Goal: Task Accomplishment & Management: Manage account settings

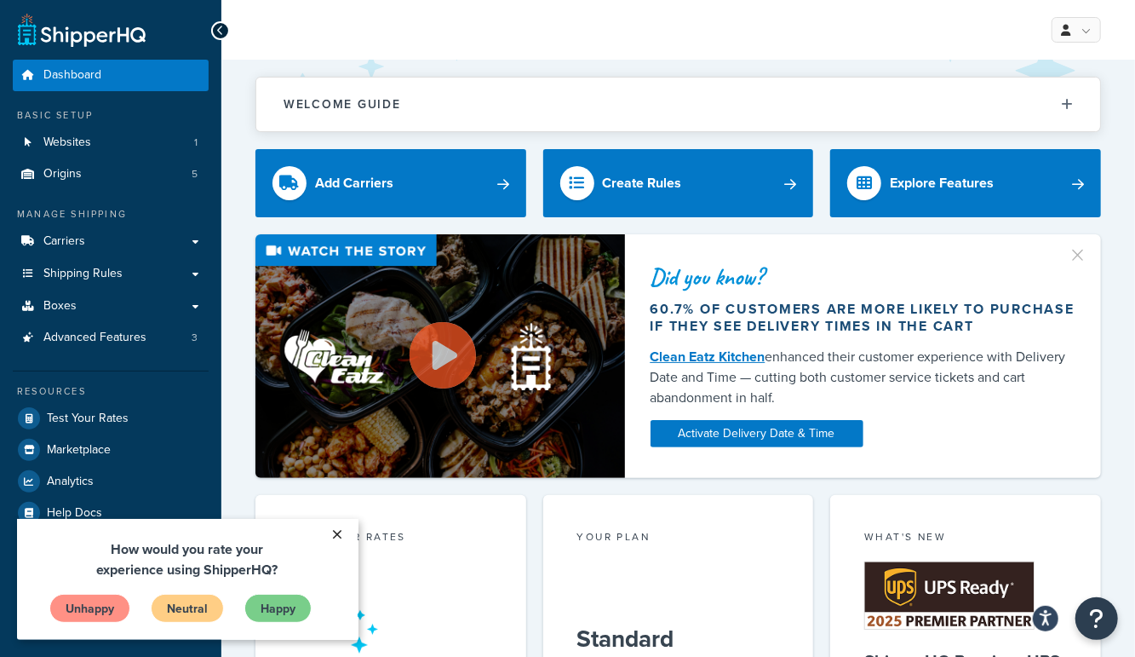
drag, startPoint x: 336, startPoint y: 532, endPoint x: 327, endPoint y: 524, distance: 12.7
click at [332, 530] on link "×" at bounding box center [338, 533] width 30 height 31
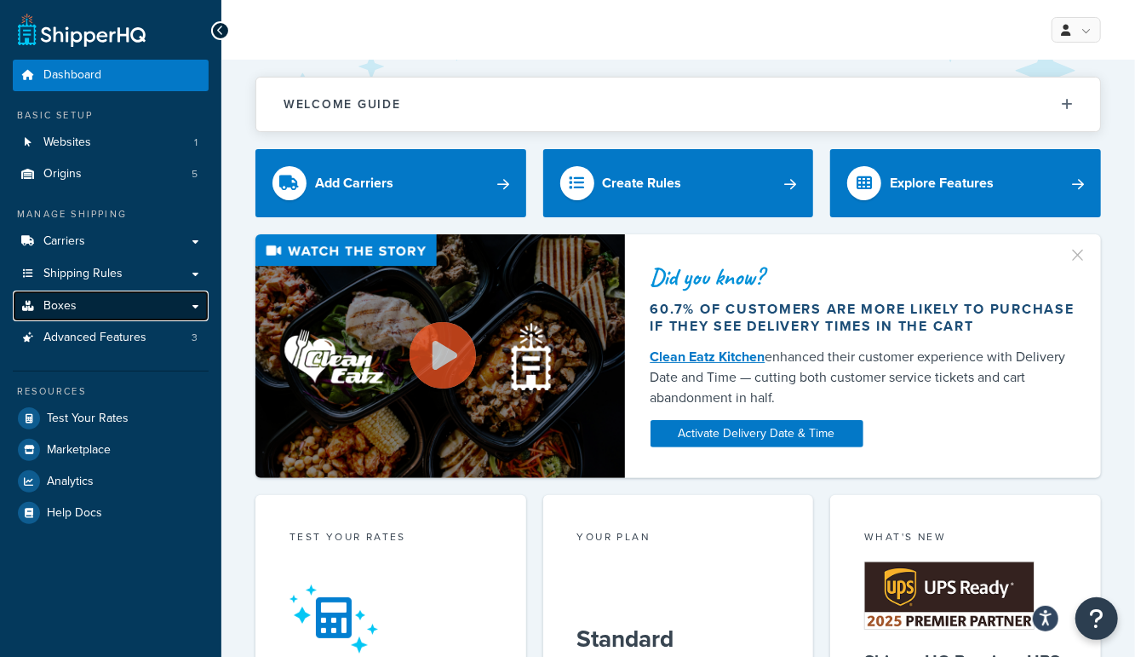
click at [67, 311] on span "Boxes" at bounding box center [59, 306] width 33 height 14
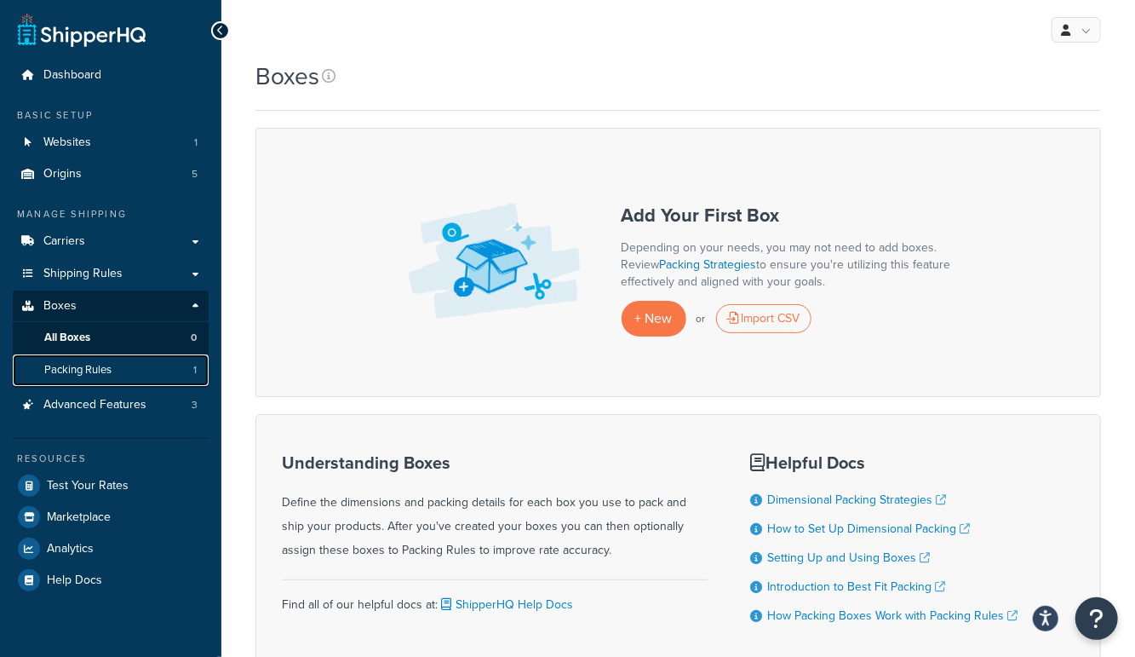
click at [113, 365] on link "Packing Rules 1" at bounding box center [111, 370] width 196 height 32
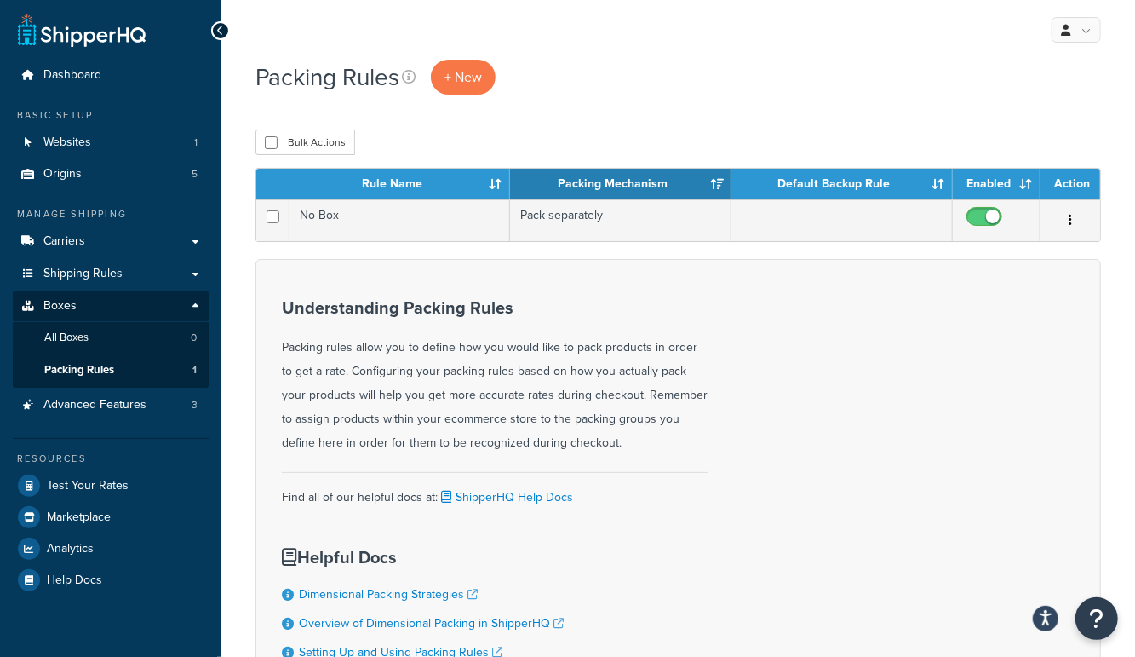
click at [597, 69] on div "Packing Rules + New" at bounding box center [679, 77] width 846 height 35
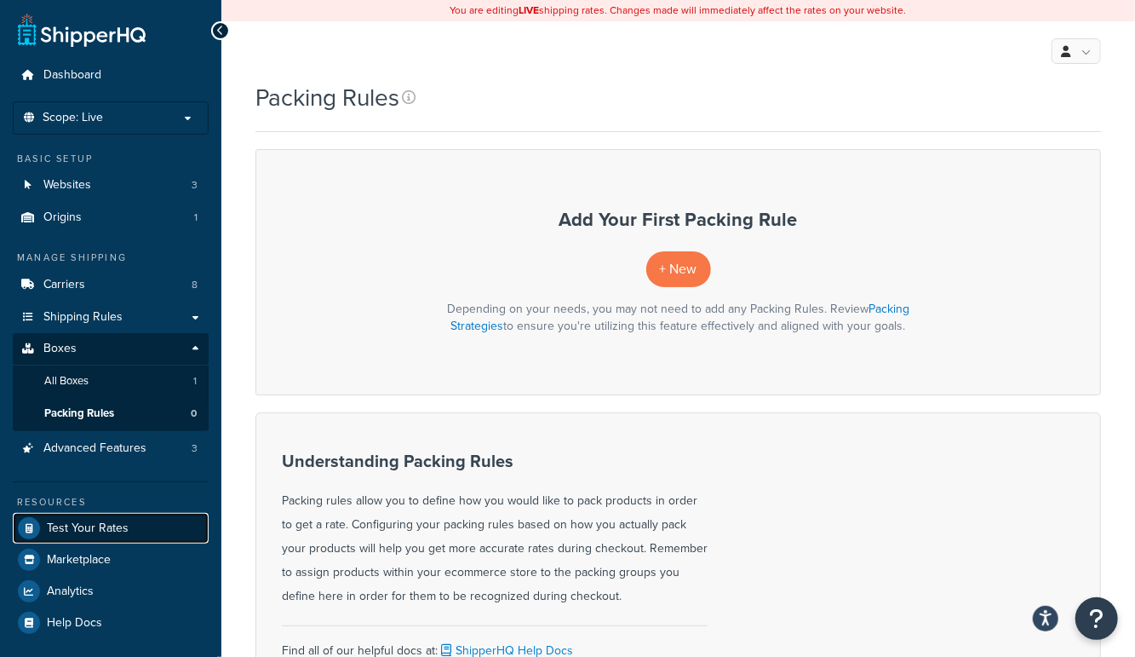
click at [72, 527] on span "Test Your Rates" at bounding box center [88, 528] width 82 height 14
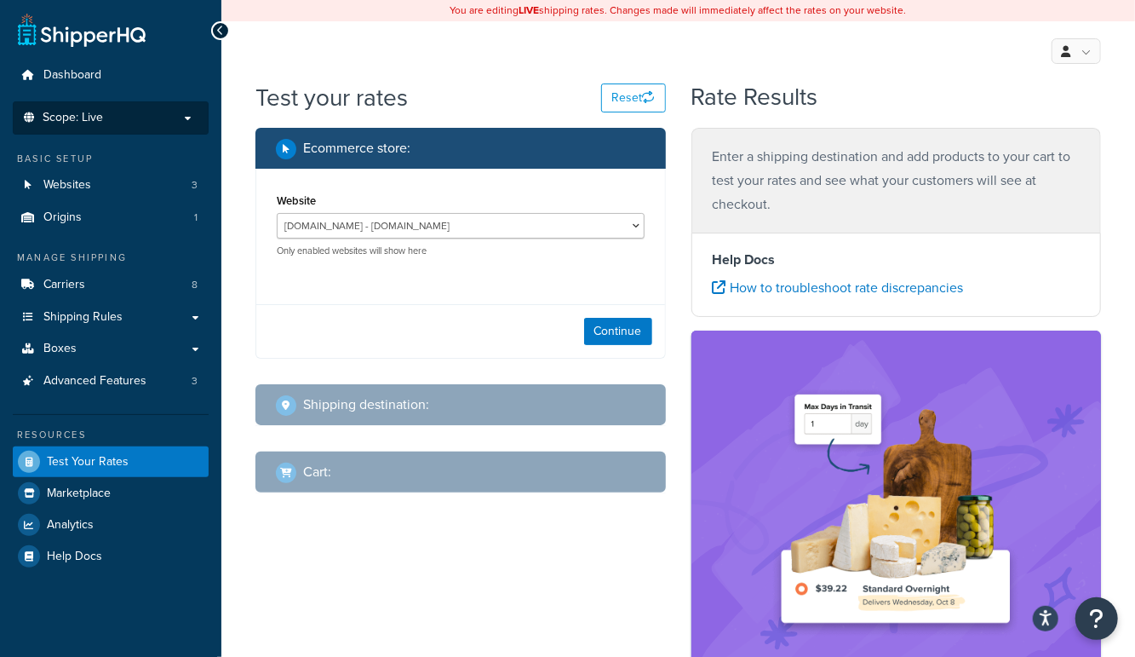
click at [93, 114] on span "Scope: Live" at bounding box center [73, 118] width 60 height 14
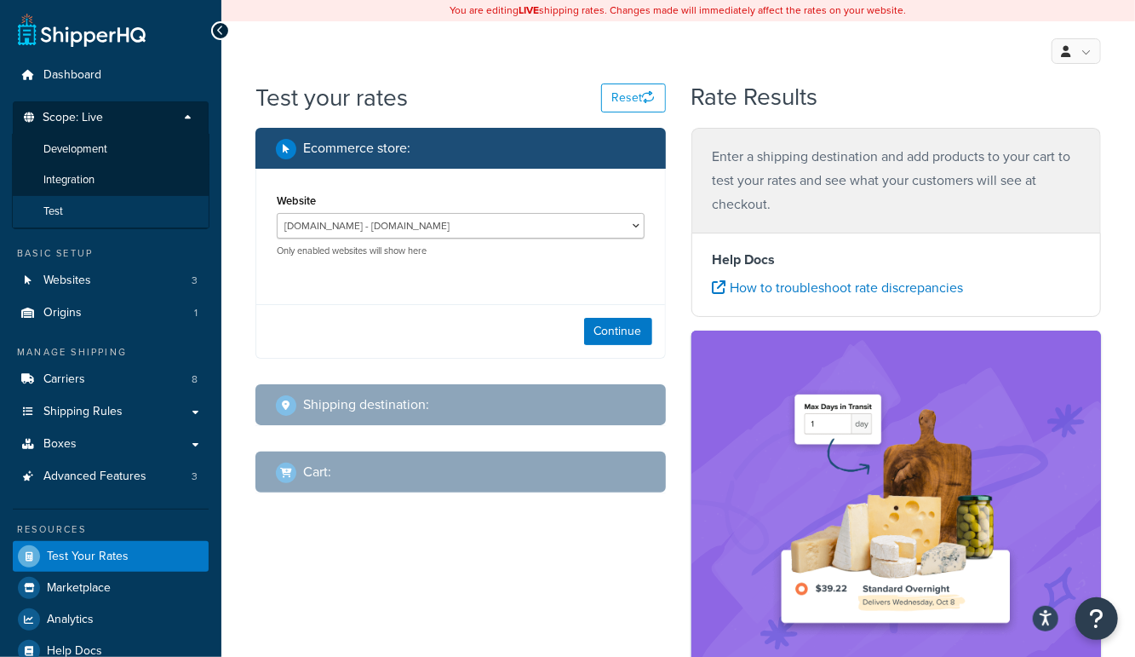
click at [101, 206] on li "Test" at bounding box center [111, 212] width 198 height 32
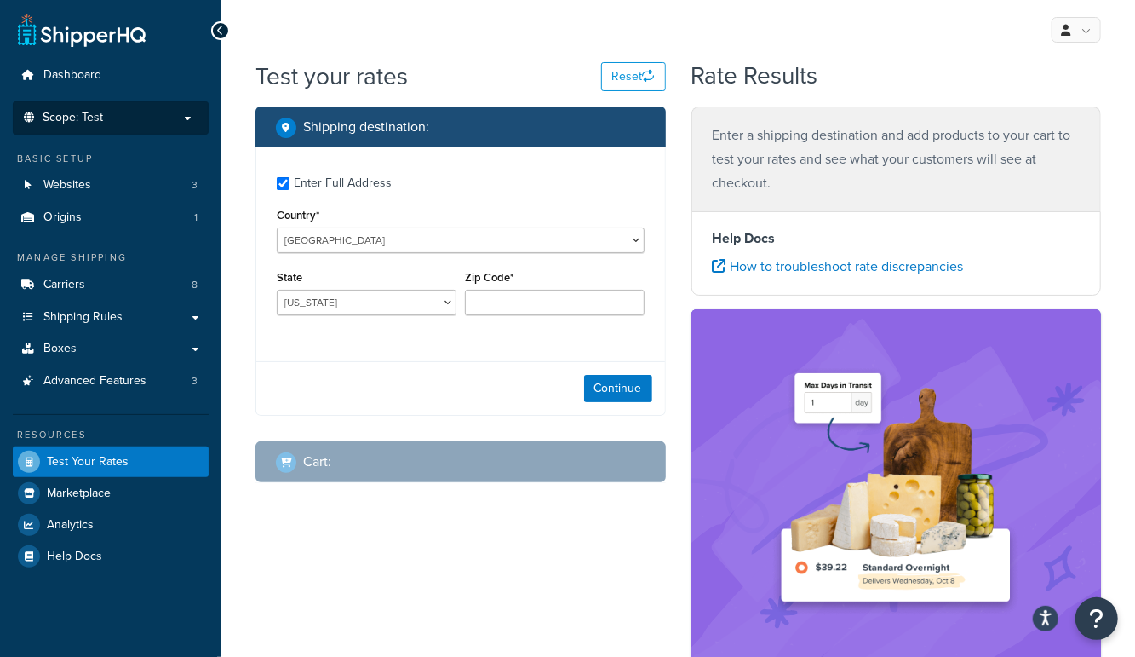
checkbox input "true"
type input "43230"
select select "OH"
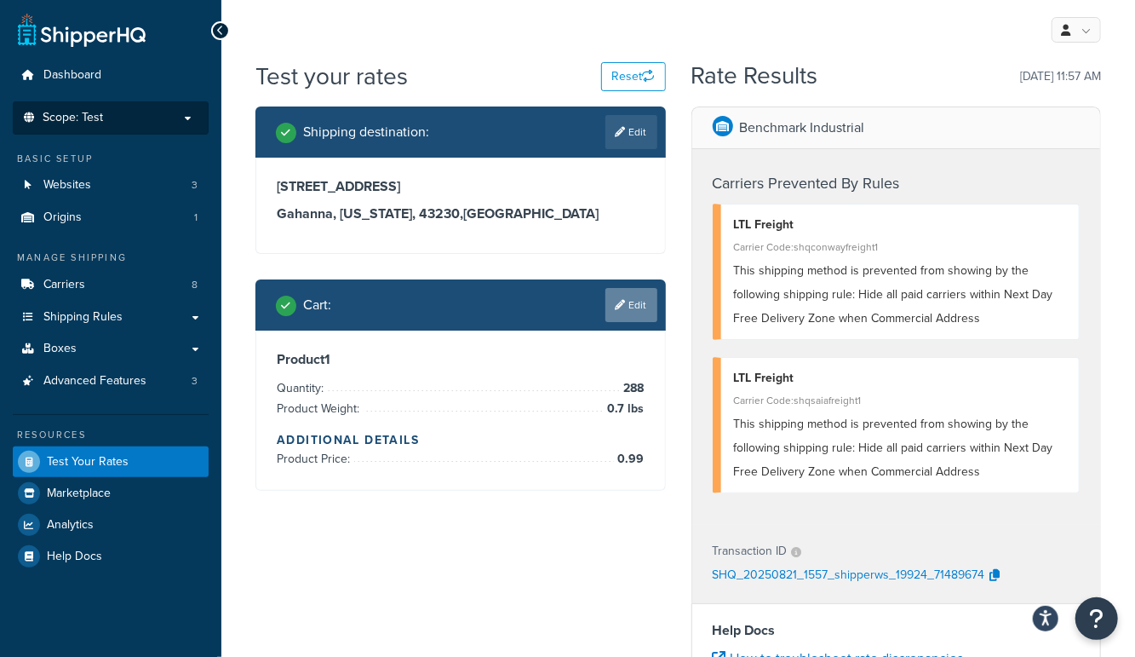
click at [621, 300] on icon at bounding box center [621, 305] width 10 height 10
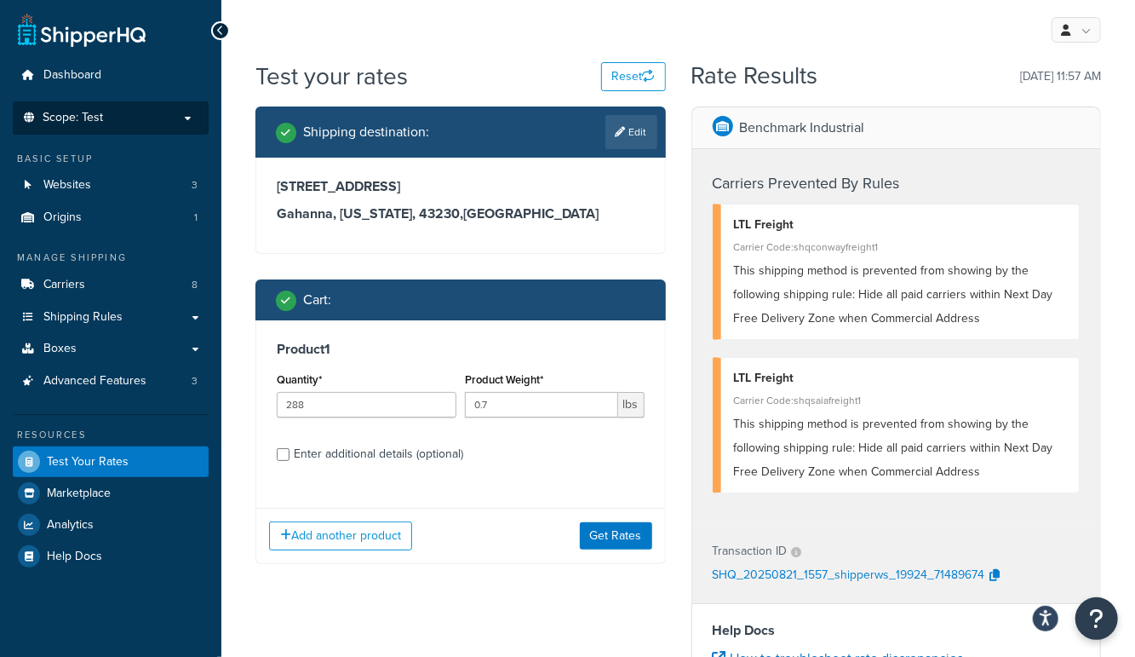
click at [382, 449] on div "Enter additional details (optional)" at bounding box center [379, 454] width 170 height 24
click at [290, 449] on input "Enter additional details (optional)" at bounding box center [283, 454] width 13 height 13
checkbox input "true"
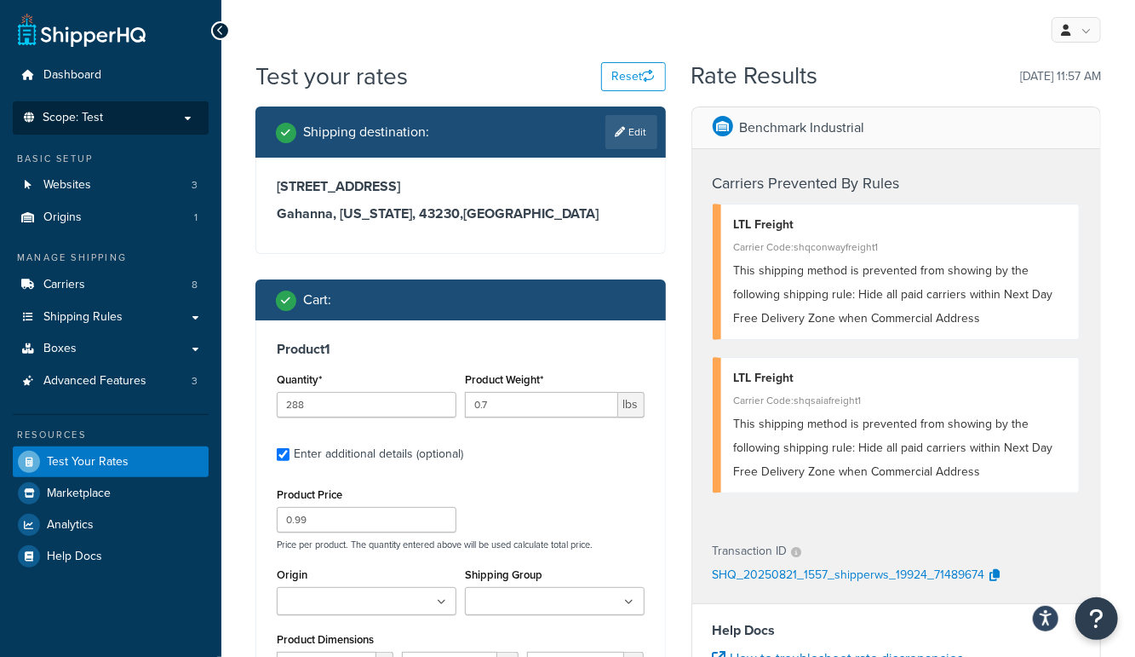
click at [553, 601] on input "Shipping Group" at bounding box center [545, 602] width 151 height 19
drag, startPoint x: 565, startPoint y: 544, endPoint x: 382, endPoint y: 568, distance: 184.7
click at [565, 544] on p "Price per product. The quantity entered above will be used calculate total pric…" at bounding box center [461, 544] width 376 height 12
click at [329, 596] on input "Origin" at bounding box center [357, 602] width 151 height 19
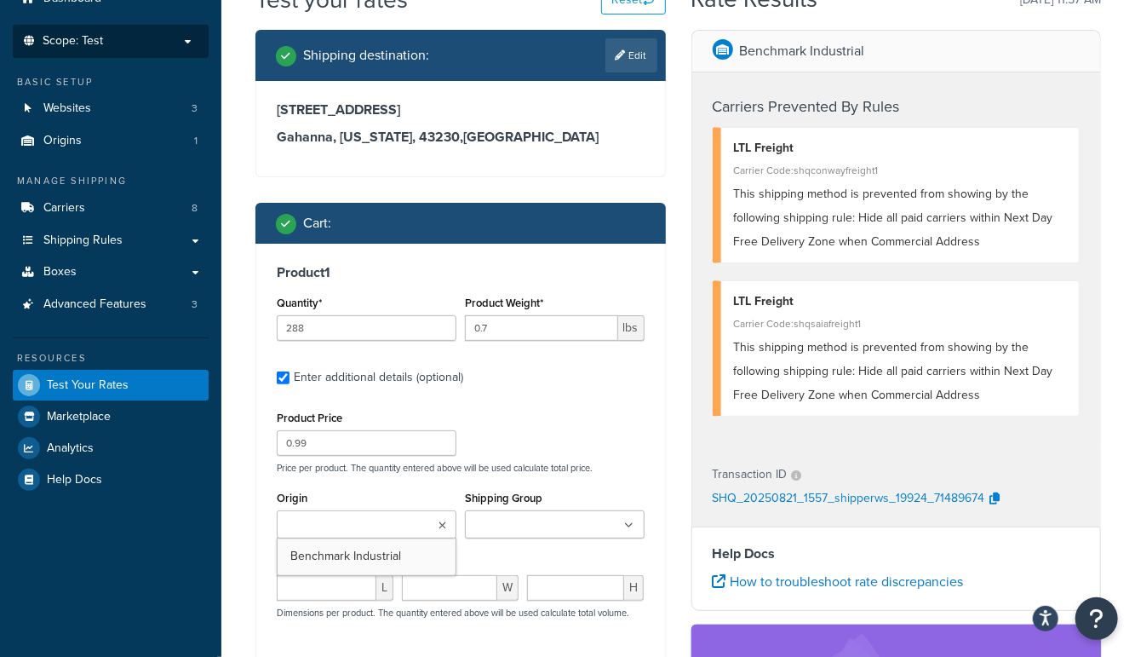
scroll to position [78, 0]
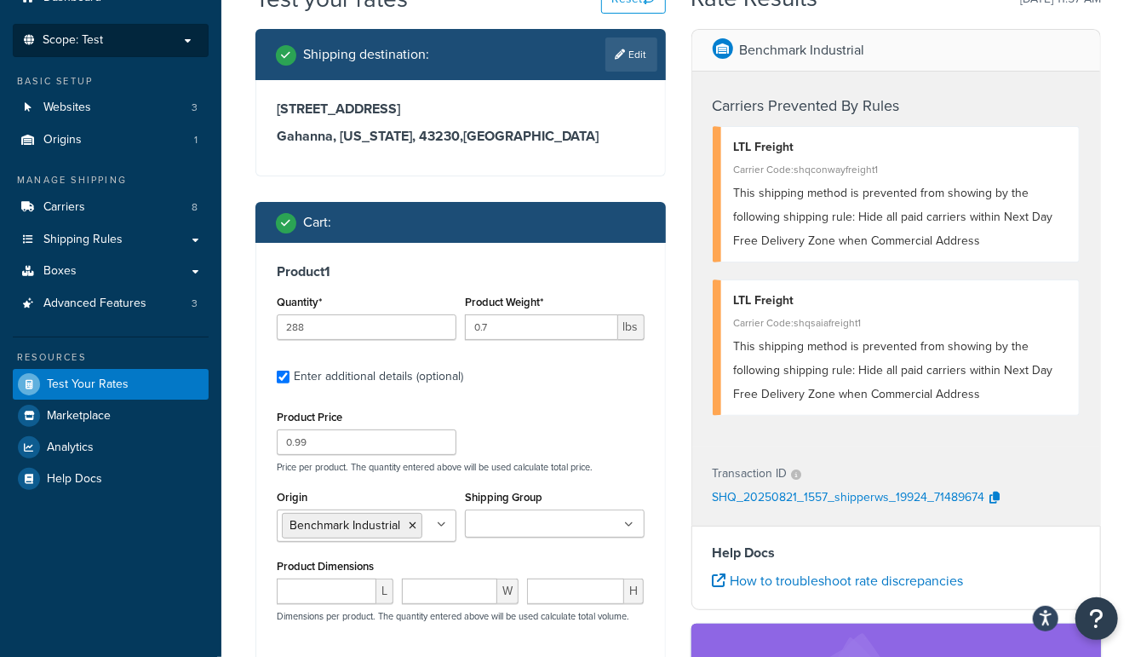
drag, startPoint x: 332, startPoint y: 560, endPoint x: 244, endPoint y: 560, distance: 88.6
click at [233, 558] on div "Test your rates Reset Rate Results 08/21/2025, 11:57 AM Shipping destination : …" at bounding box center [678, 601] width 914 height 1239
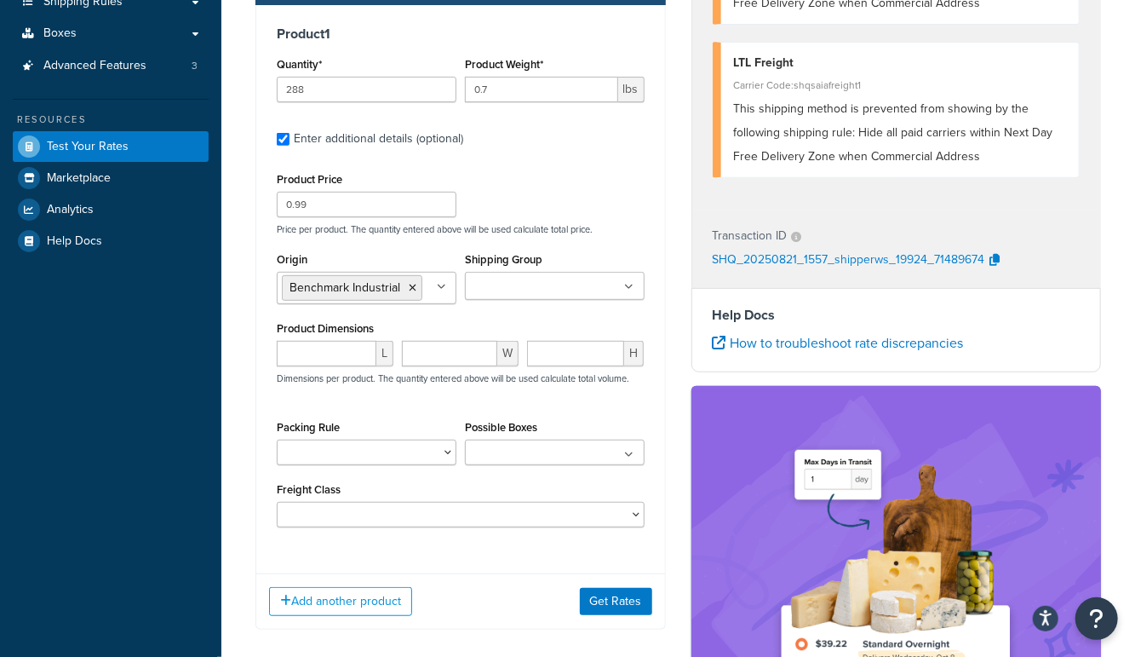
scroll to position [313, 0]
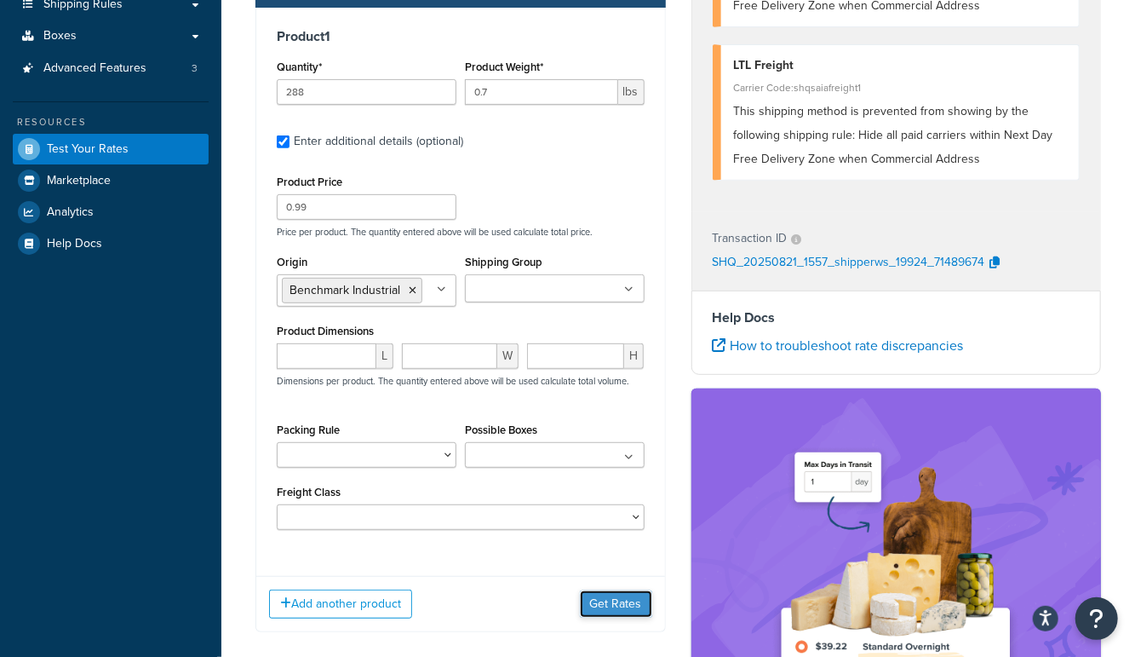
click at [605, 600] on button "Get Rates" at bounding box center [616, 603] width 72 height 27
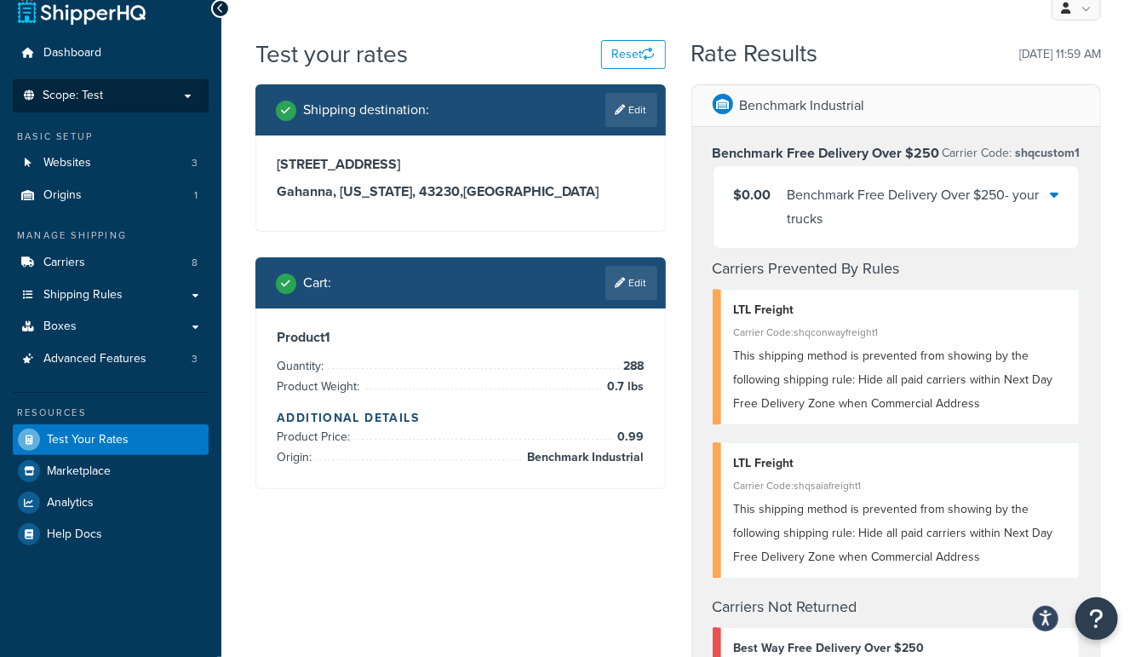
scroll to position [15, 0]
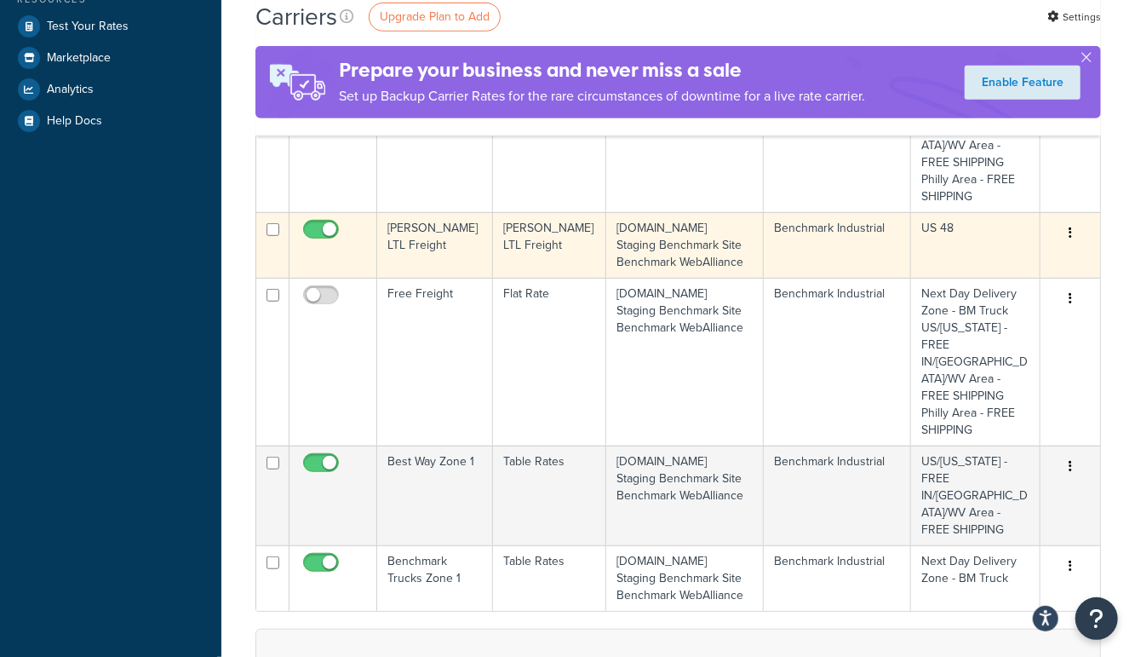
scroll to position [436, 0]
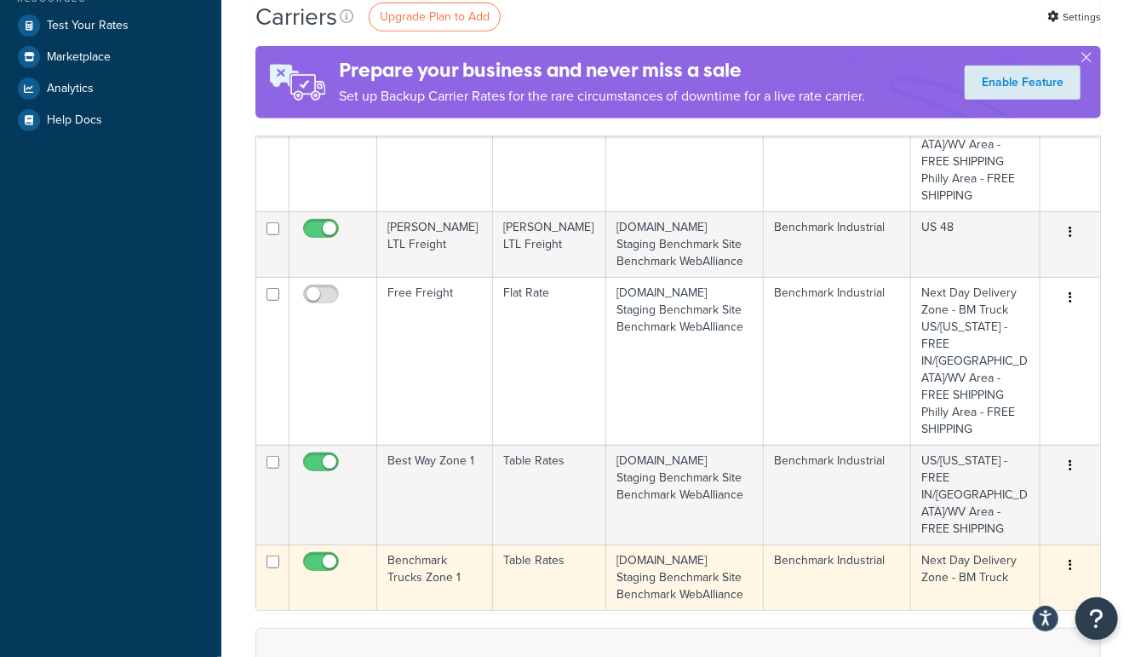
click at [421, 544] on td "Benchmark Trucks Zone 1" at bounding box center [435, 577] width 116 height 66
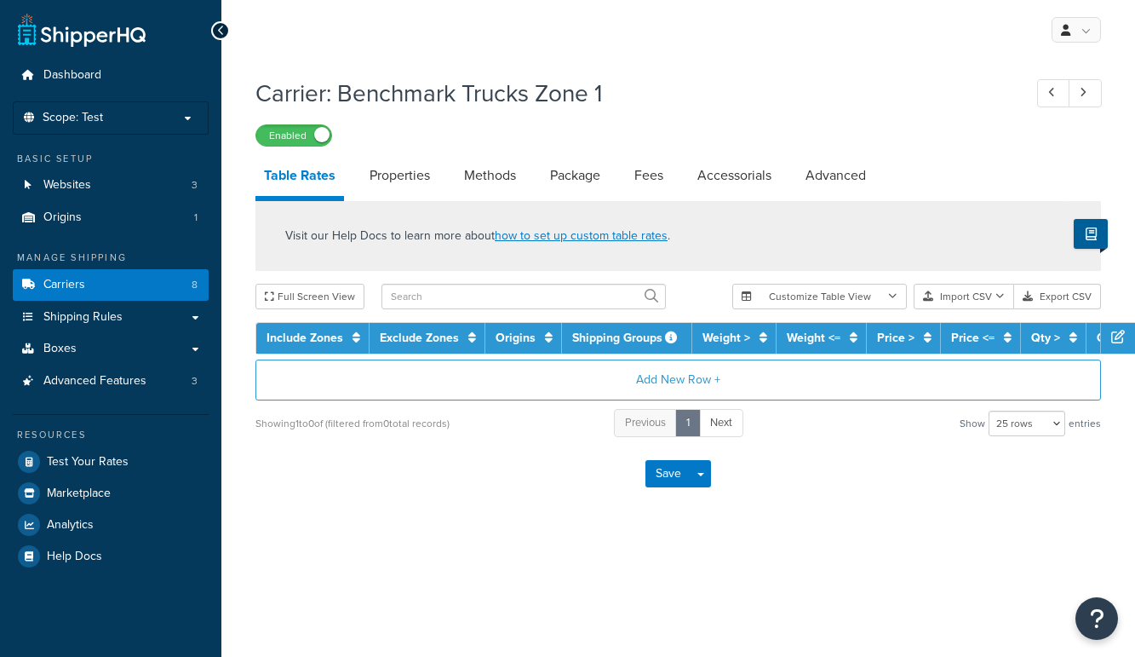
select select "25"
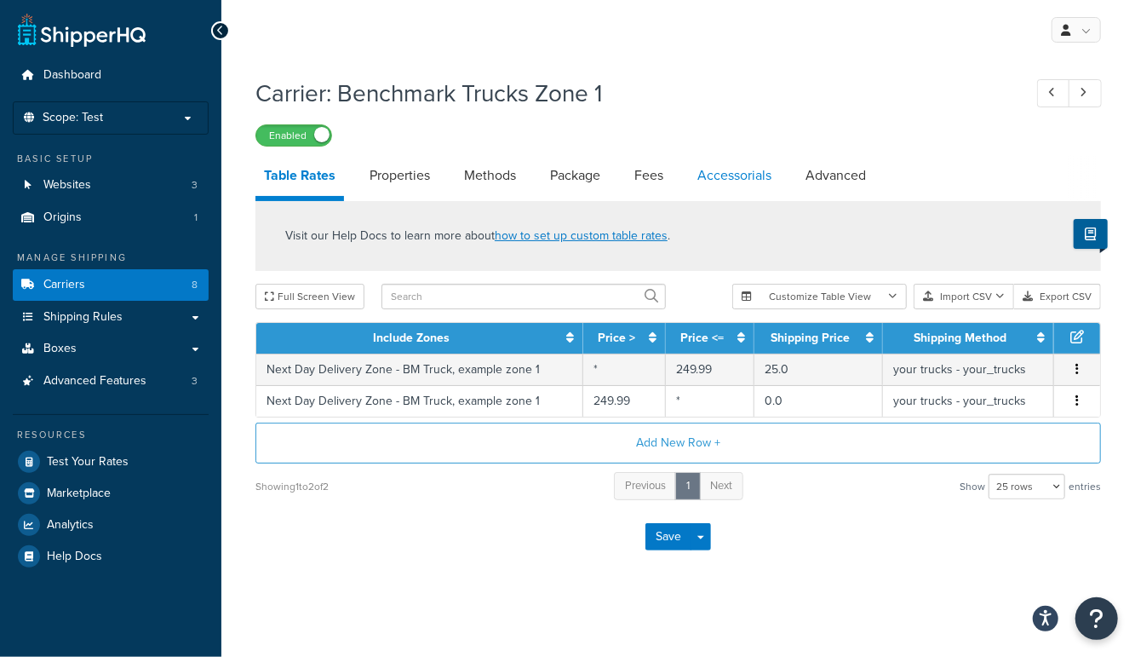
click at [721, 170] on link "Accessorials" at bounding box center [734, 175] width 91 height 41
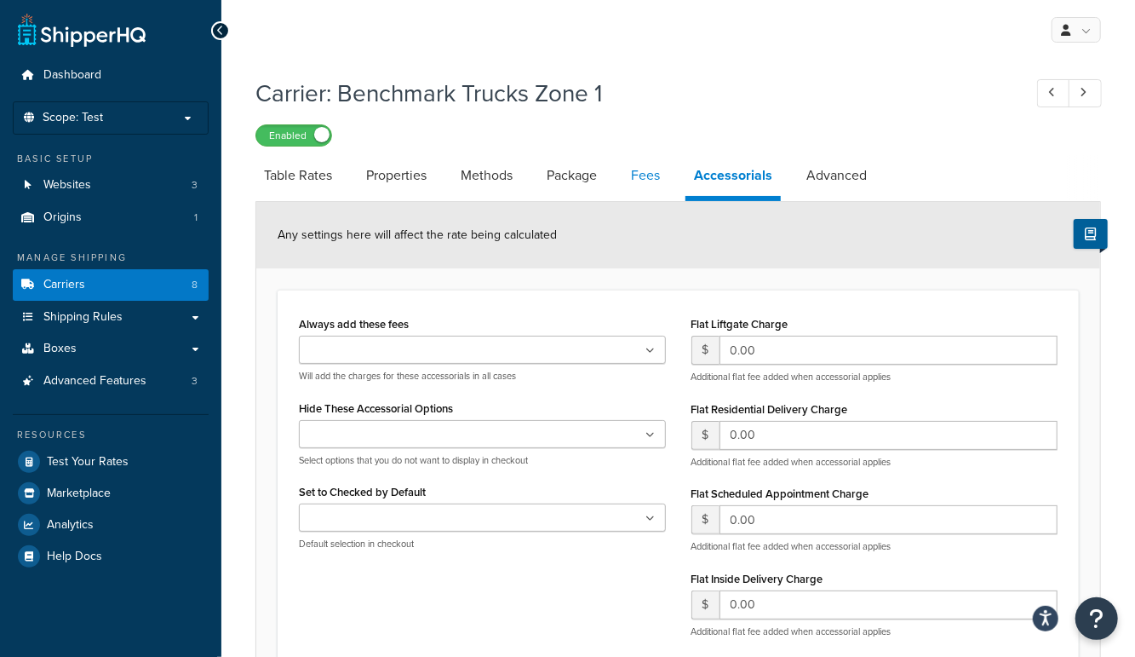
click at [664, 175] on link "Fees" at bounding box center [646, 175] width 46 height 41
select select "AFTER"
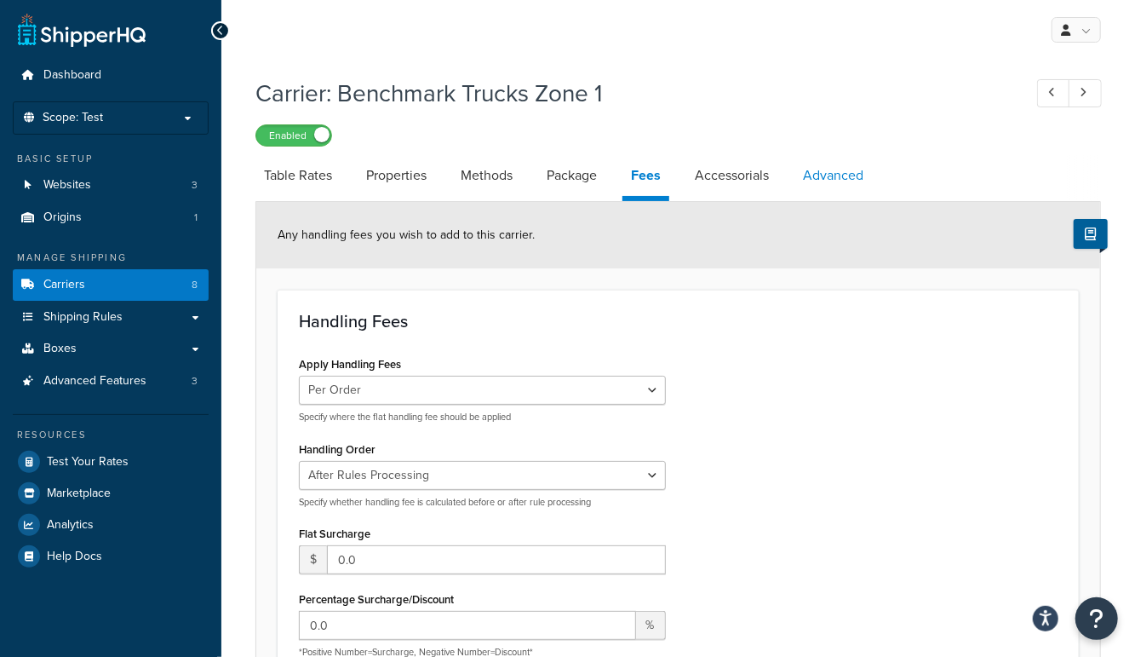
click at [830, 170] on link "Advanced" at bounding box center [834, 175] width 78 height 41
select select "false"
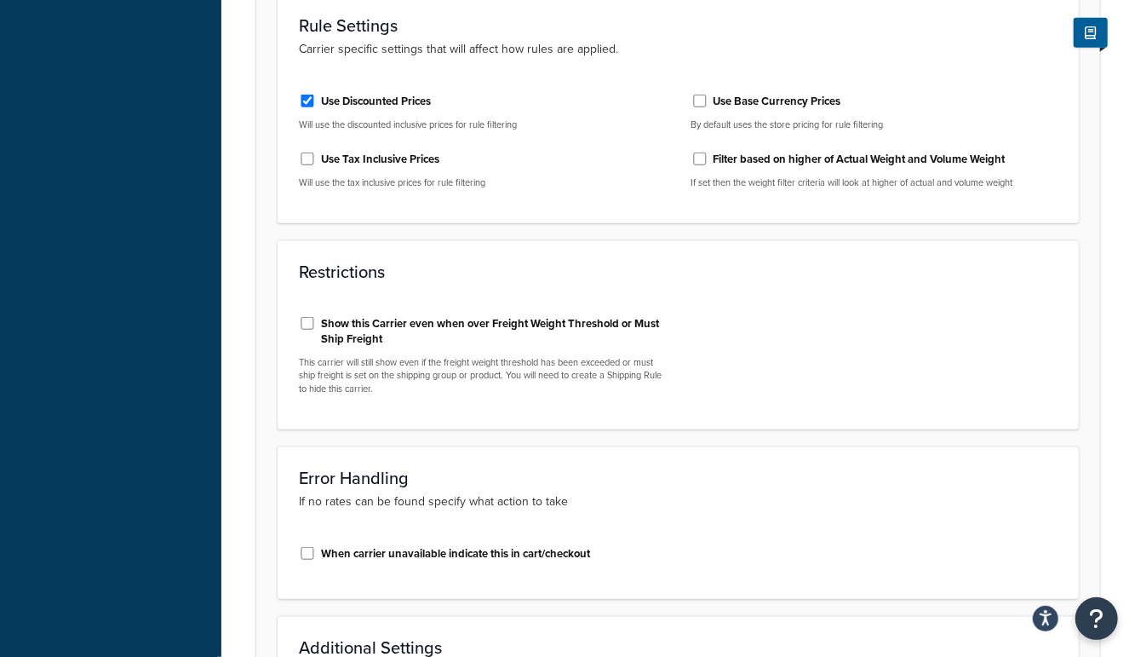
scroll to position [591, 0]
click at [618, 328] on label "Show this Carrier even when over Freight Weight Threshold or Must Ship Freight" at bounding box center [493, 333] width 345 height 31
click at [316, 328] on input "Show this Carrier even when over Freight Weight Threshold or Must Ship Freight" at bounding box center [307, 325] width 17 height 13
checkbox input "true"
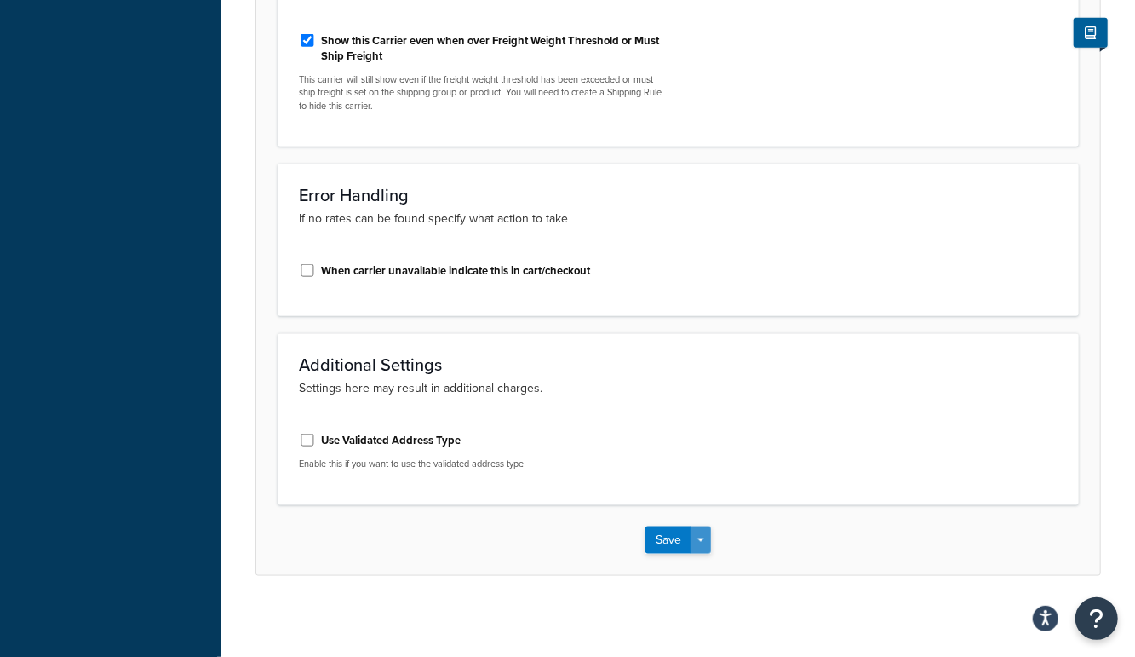
click at [699, 538] on span "button" at bounding box center [701, 539] width 7 height 3
click at [708, 558] on button "Save and Edit" at bounding box center [708, 572] width 124 height 36
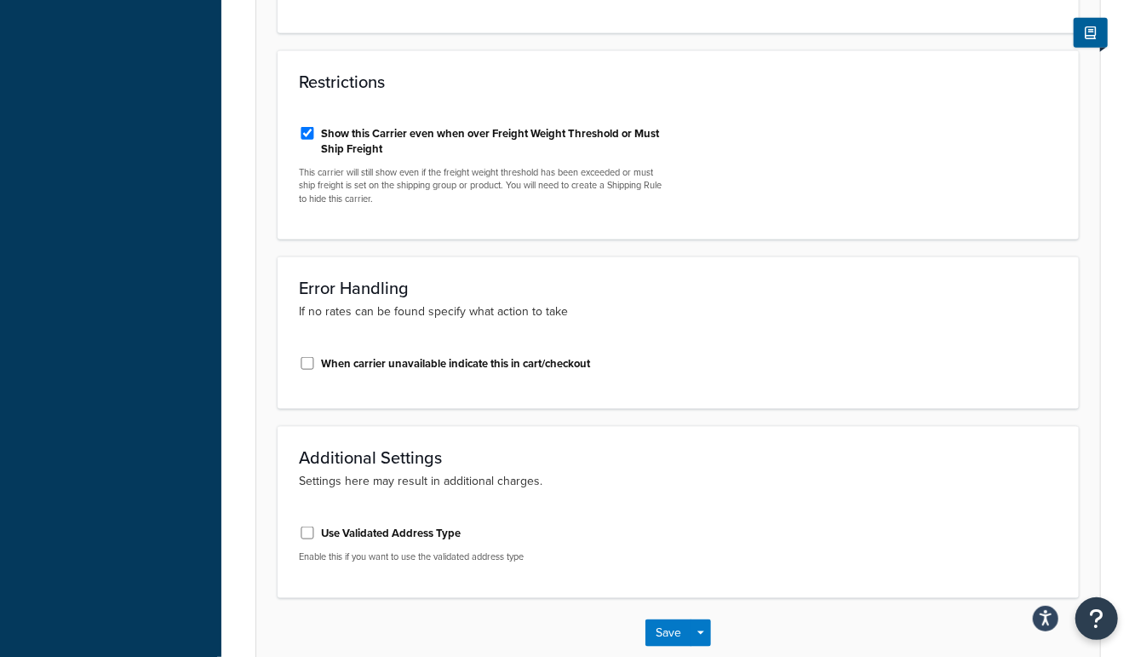
scroll to position [0, 0]
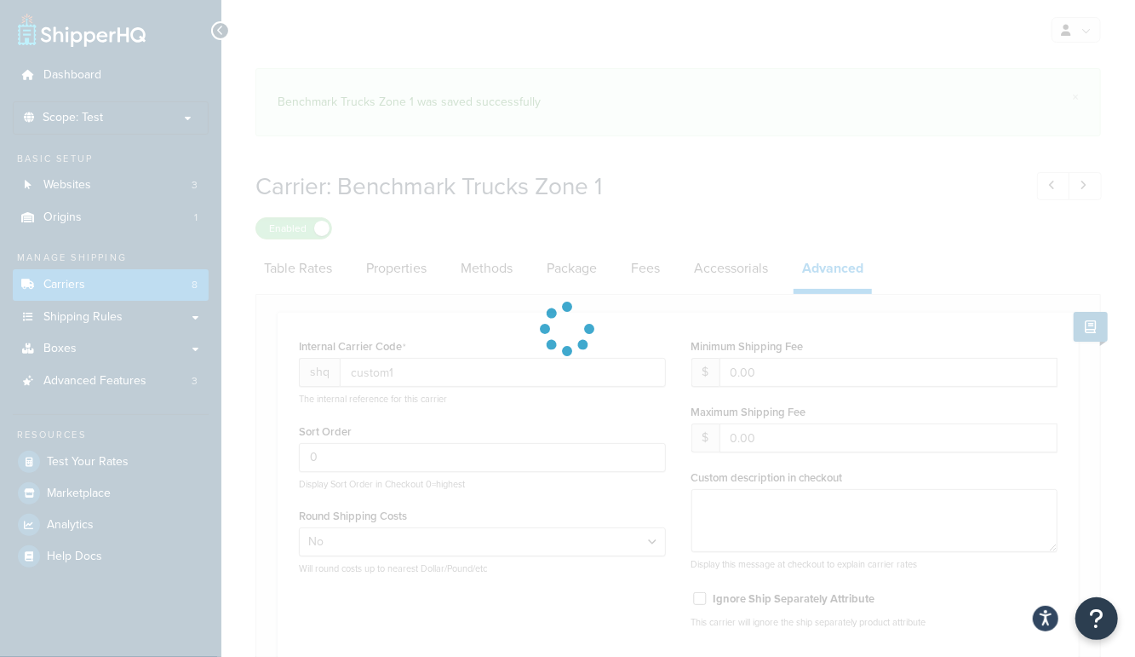
select select "false"
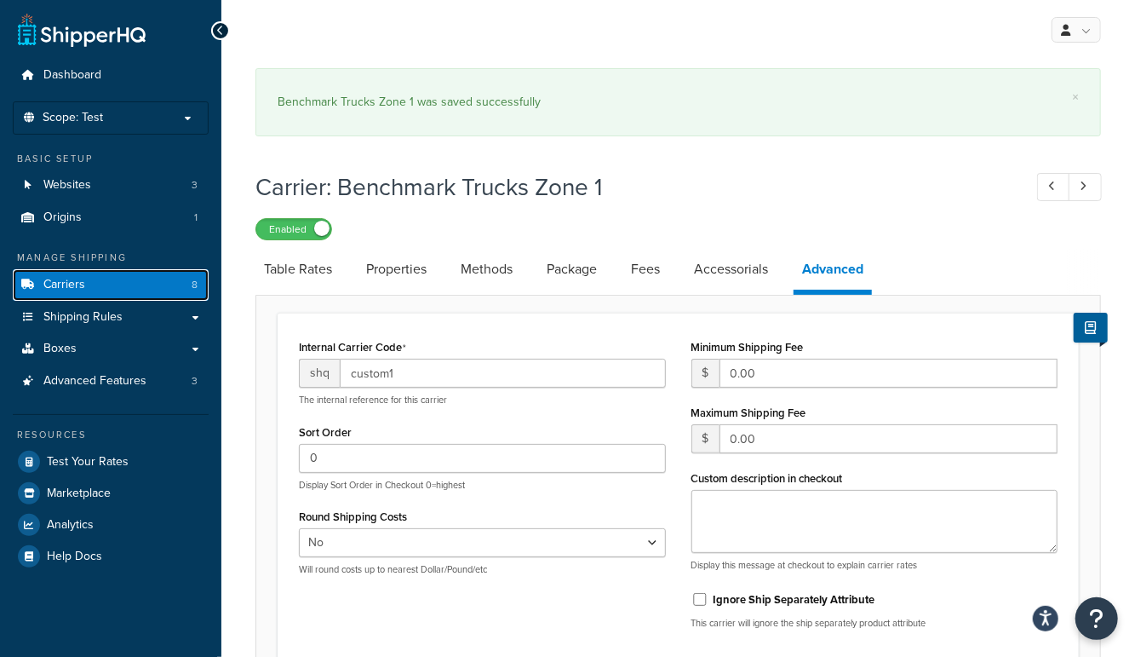
click at [101, 284] on link "Carriers 8" at bounding box center [111, 285] width 196 height 32
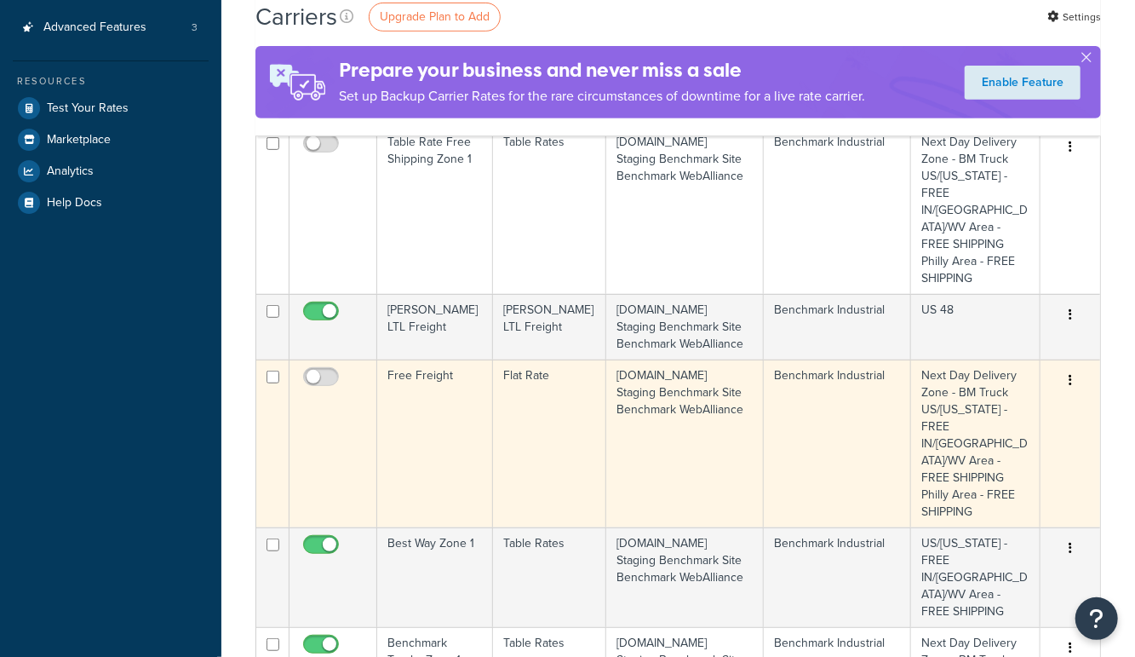
scroll to position [636, 0]
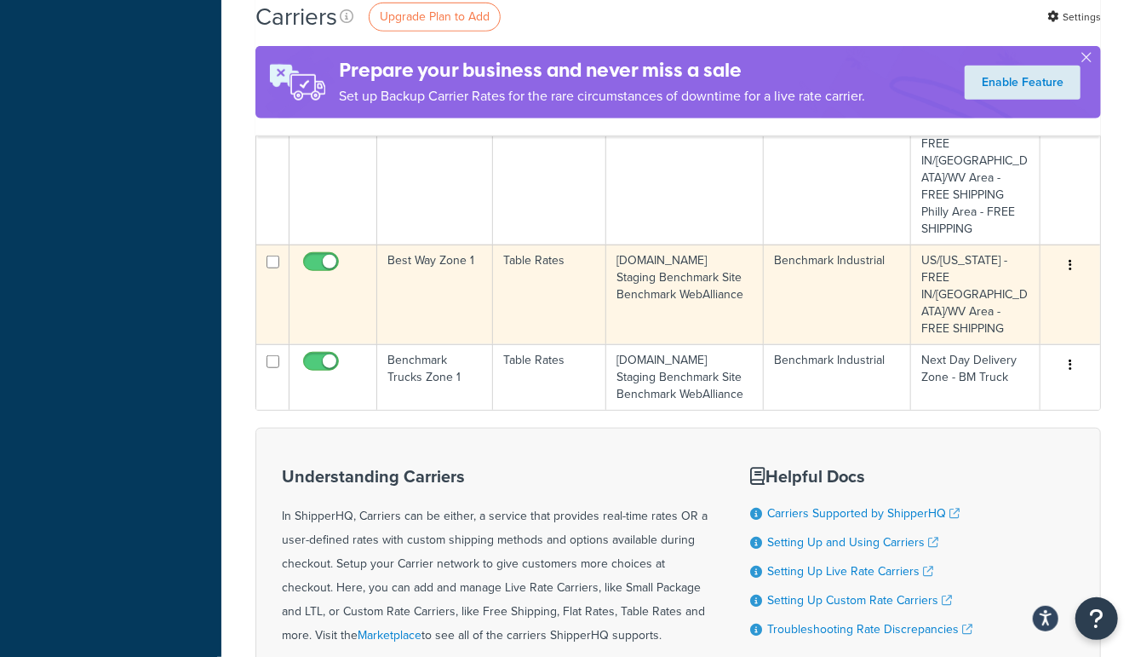
click at [446, 244] on td "Best Way Zone 1" at bounding box center [435, 294] width 116 height 100
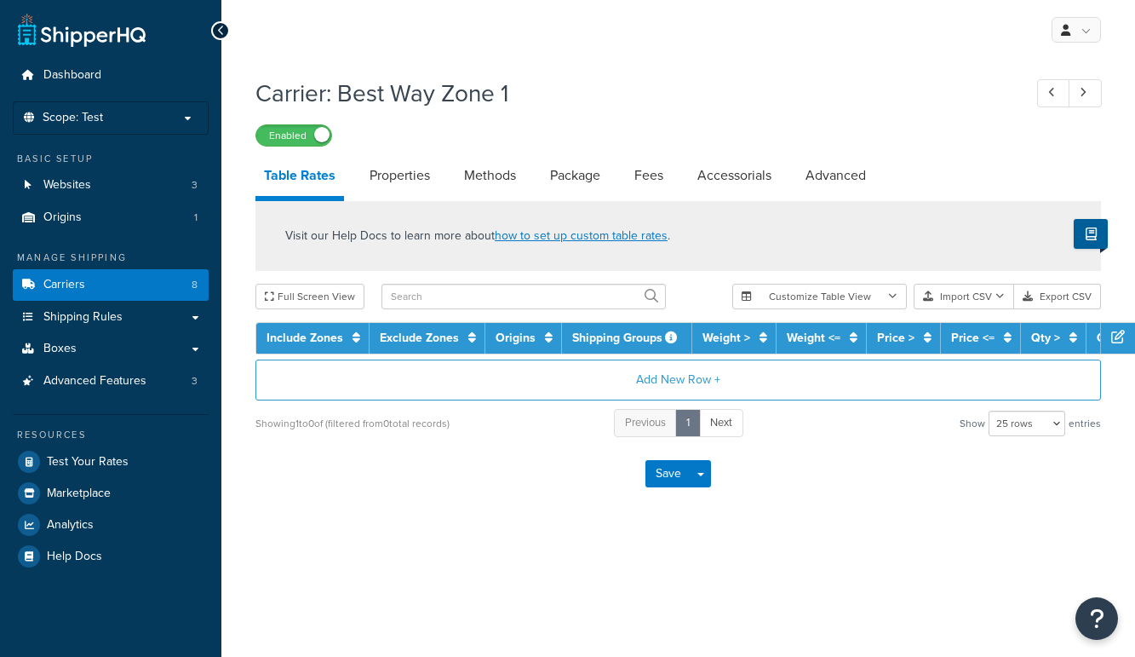
select select "25"
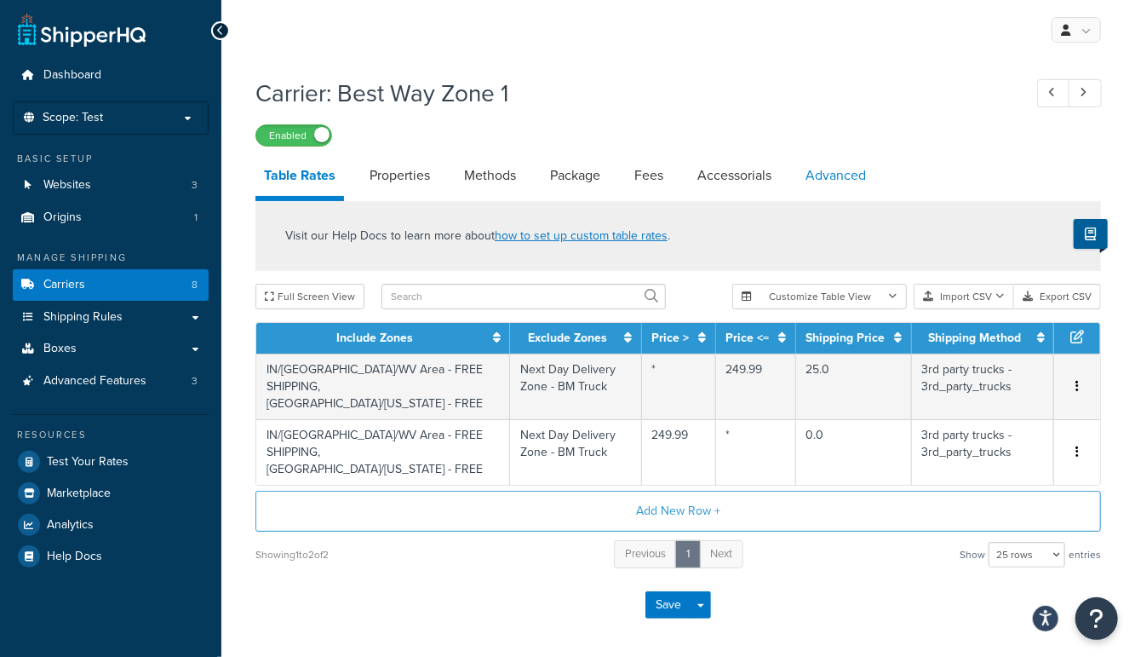
click at [853, 174] on link "Advanced" at bounding box center [836, 175] width 78 height 41
select select "false"
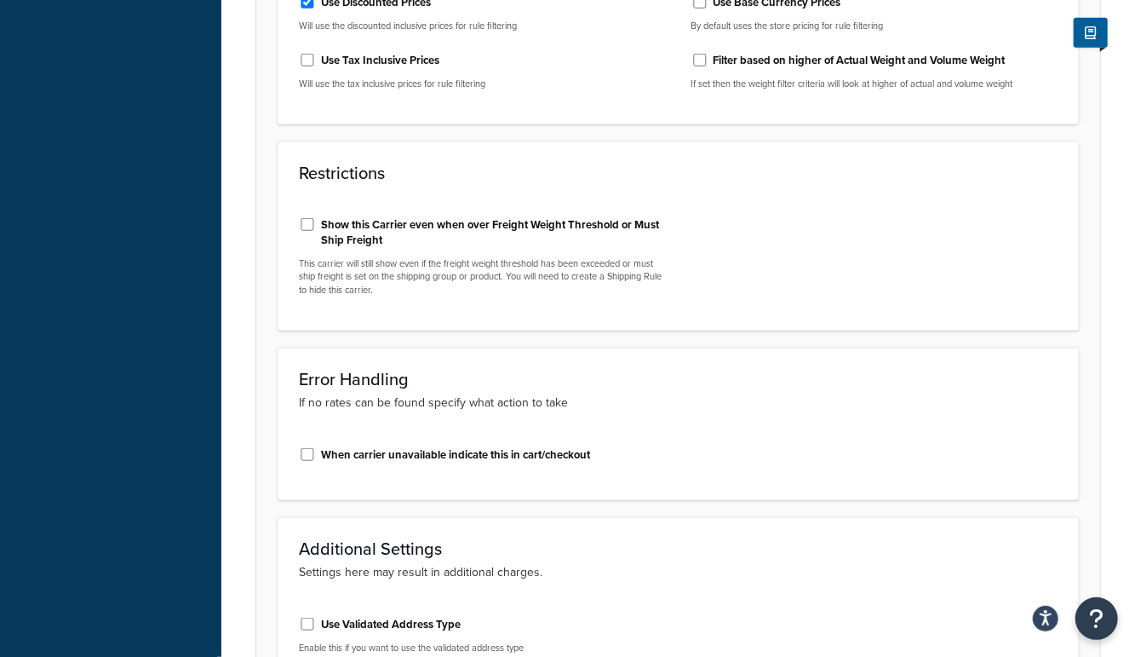
scroll to position [687, 0]
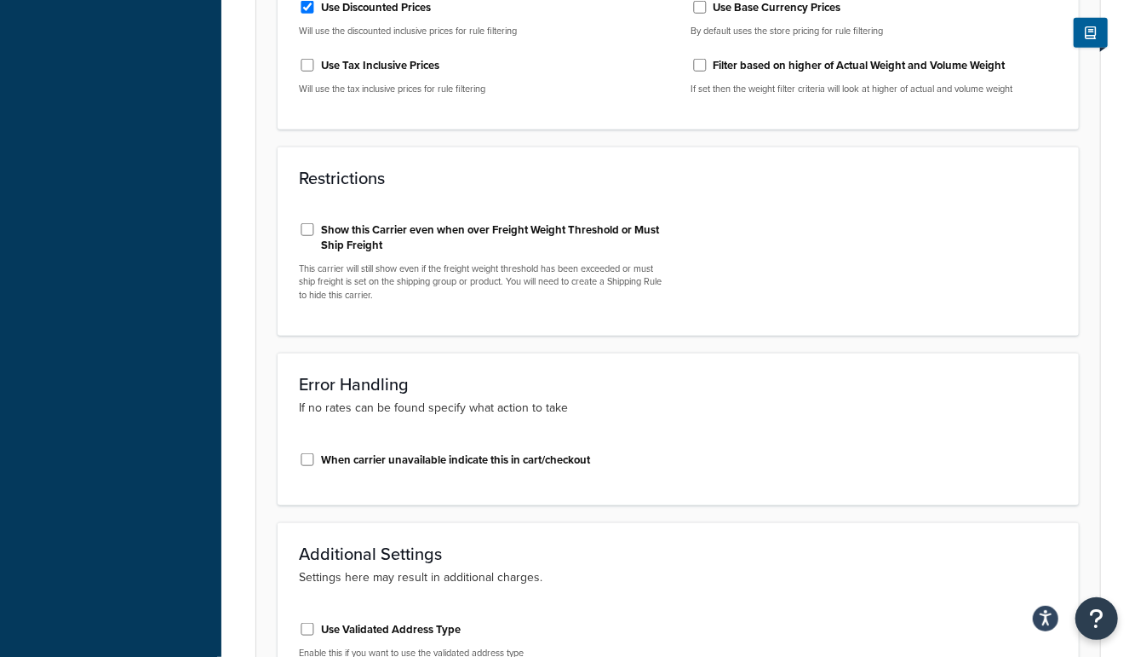
click at [509, 233] on label "Show this Carrier even when over Freight Weight Threshold or Must Ship Freight" at bounding box center [493, 237] width 345 height 31
click at [316, 233] on input "Show this Carrier even when over Freight Weight Threshold or Must Ship Freight" at bounding box center [307, 229] width 17 height 13
checkbox input "true"
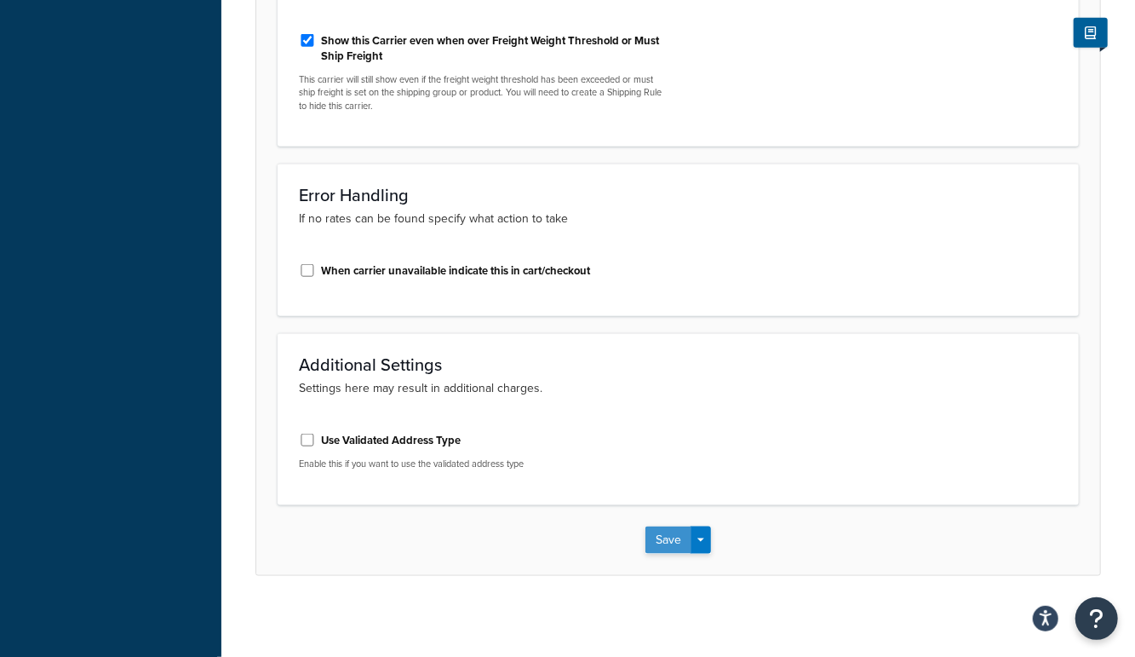
click at [662, 534] on button "Save" at bounding box center [669, 539] width 46 height 27
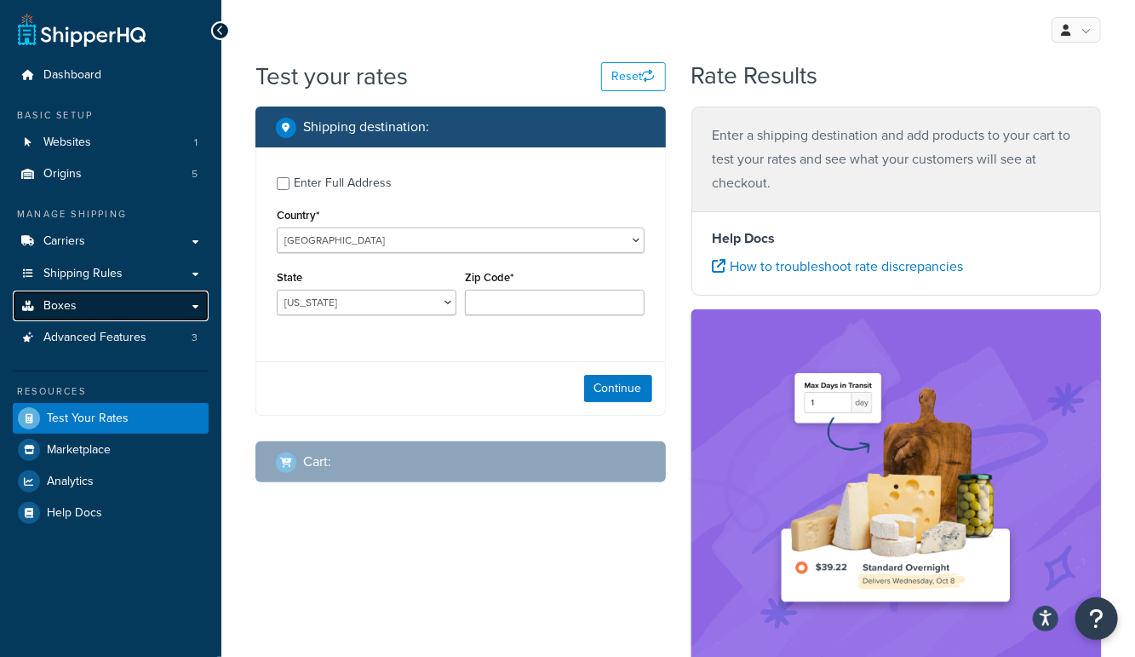
click at [67, 310] on span "Boxes" at bounding box center [59, 306] width 33 height 14
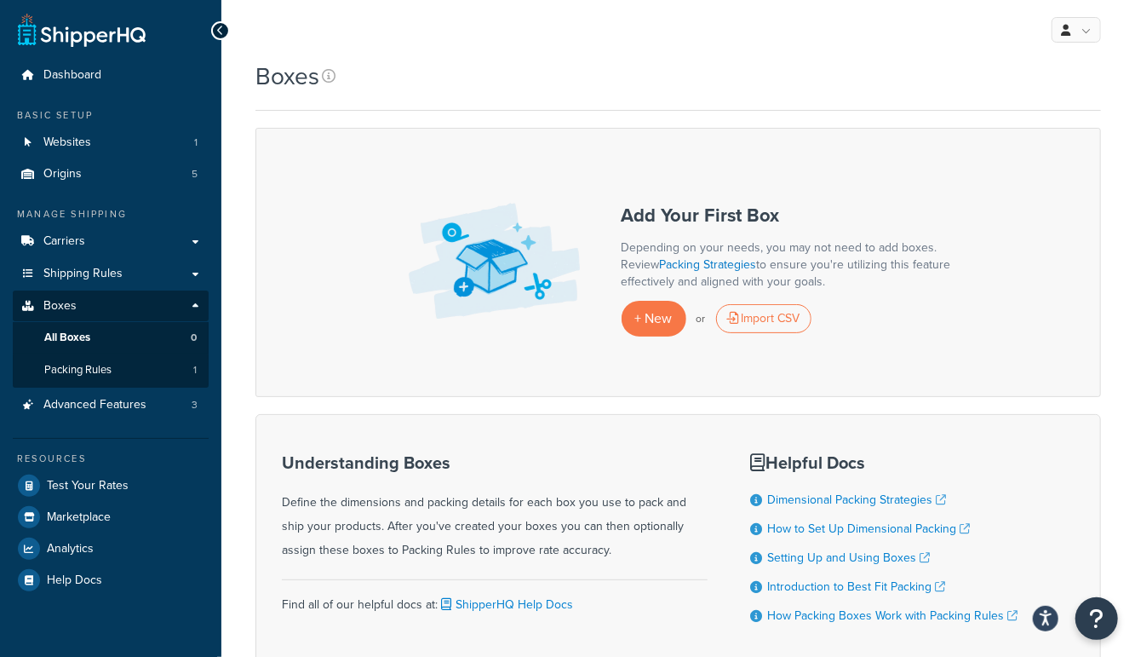
drag, startPoint x: 860, startPoint y: 55, endPoint x: 953, endPoint y: 41, distance: 94.0
click at [860, 55] on div "My Profile Billing Global Settings Contact Us Logout" at bounding box center [678, 30] width 914 height 60
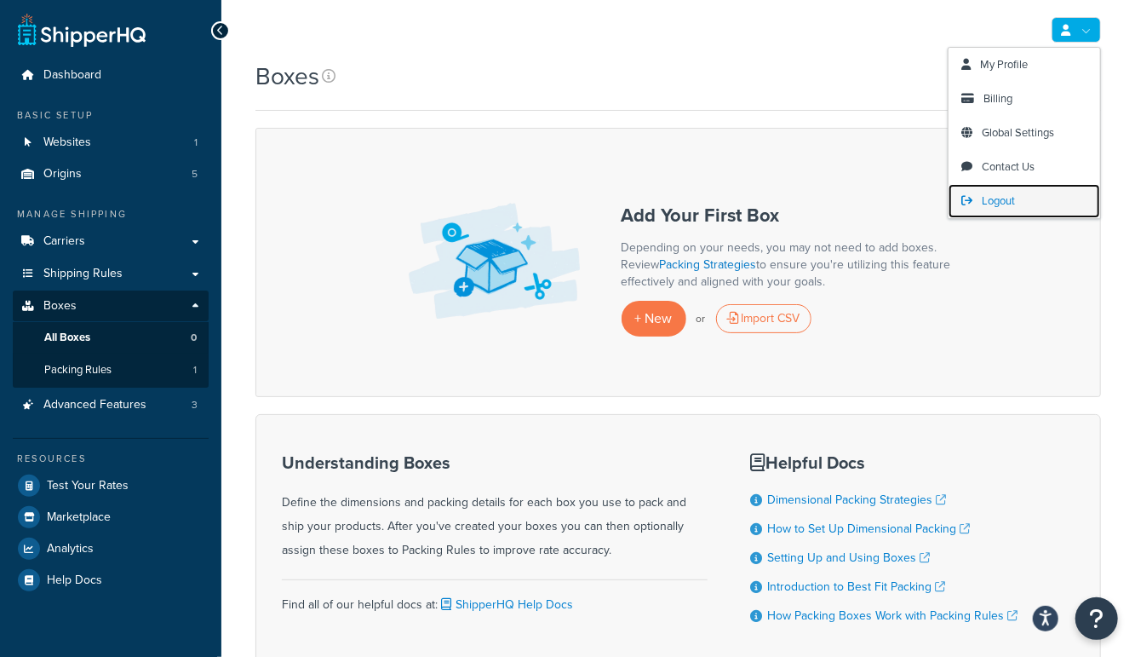
click at [997, 199] on span "Logout" at bounding box center [998, 201] width 33 height 16
